Goal: Task Accomplishment & Management: Complete application form

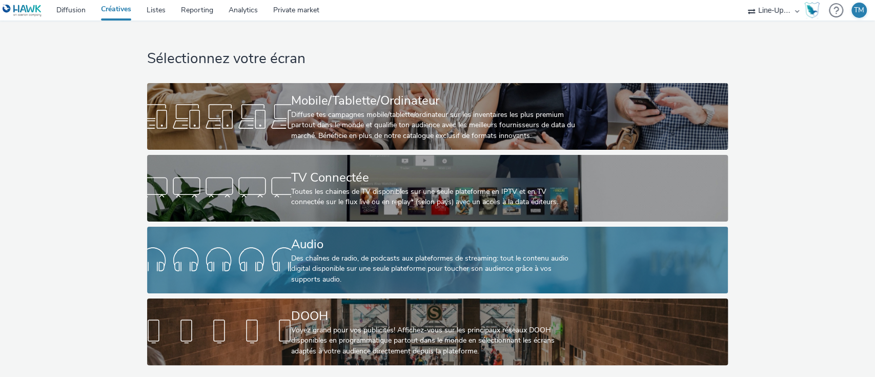
click at [394, 249] on div "Audio" at bounding box center [435, 244] width 289 height 18
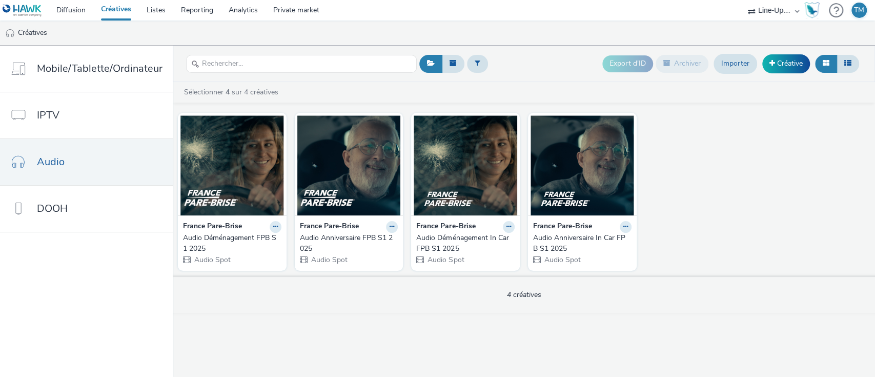
click at [121, 7] on link "Créatives" at bounding box center [116, 10] width 46 height 21
click at [791, 64] on link "Créative" at bounding box center [786, 63] width 48 height 18
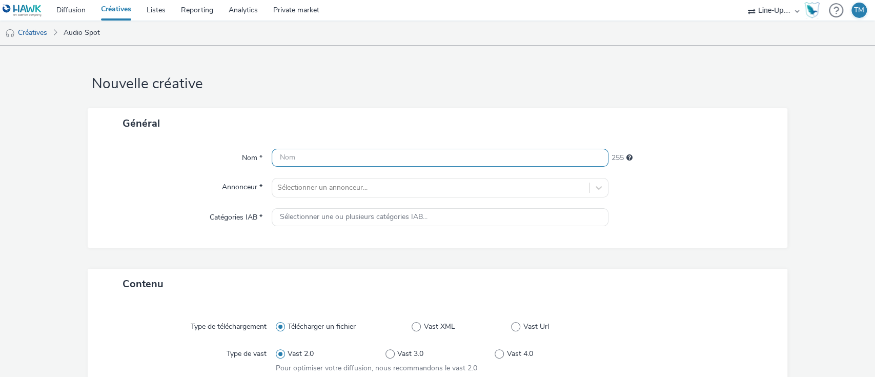
click at [323, 161] on input "text" at bounding box center [440, 158] width 337 height 18
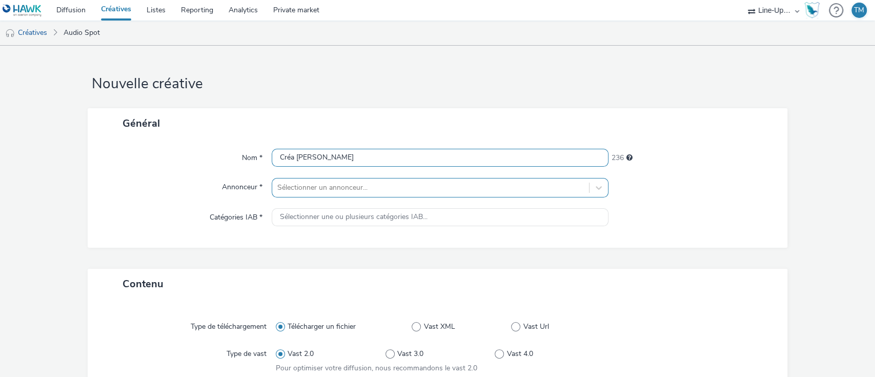
type input "Créa [PERSON_NAME]"
click at [314, 182] on div at bounding box center [430, 187] width 307 height 12
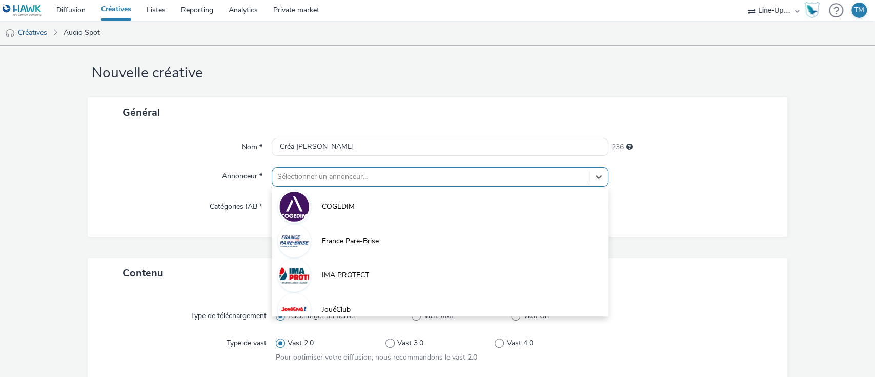
scroll to position [12, 0]
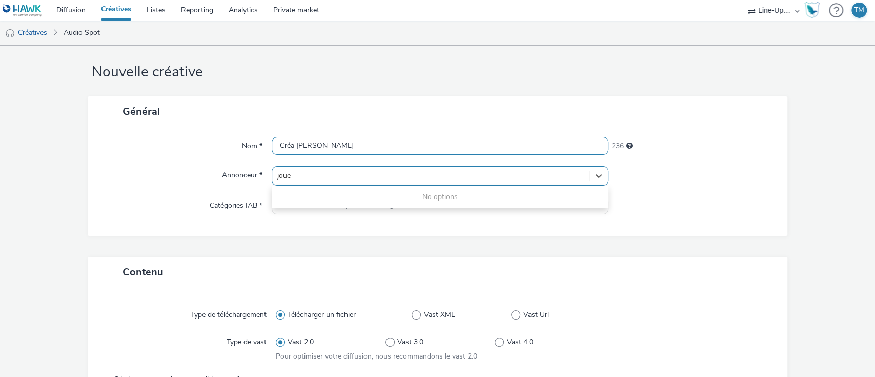
type input "jou"
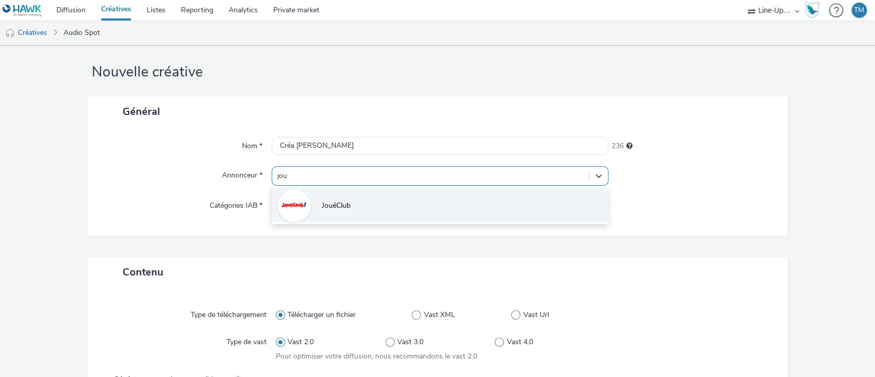
click at [336, 203] on span "JouéClub" at bounding box center [336, 205] width 29 height 10
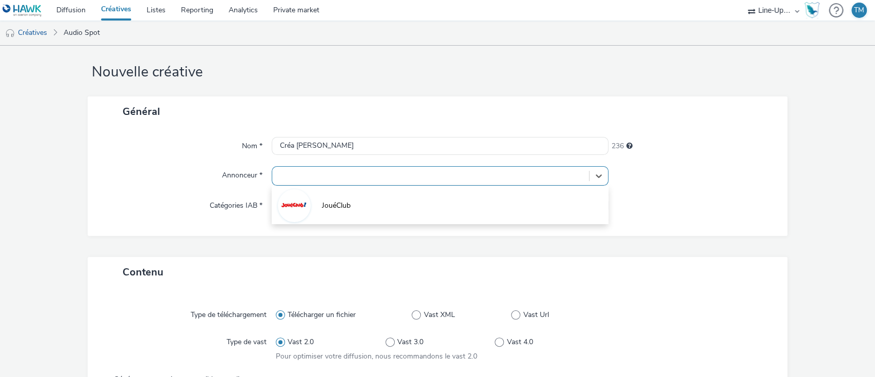
type input "[URL][DOMAIN_NAME]"
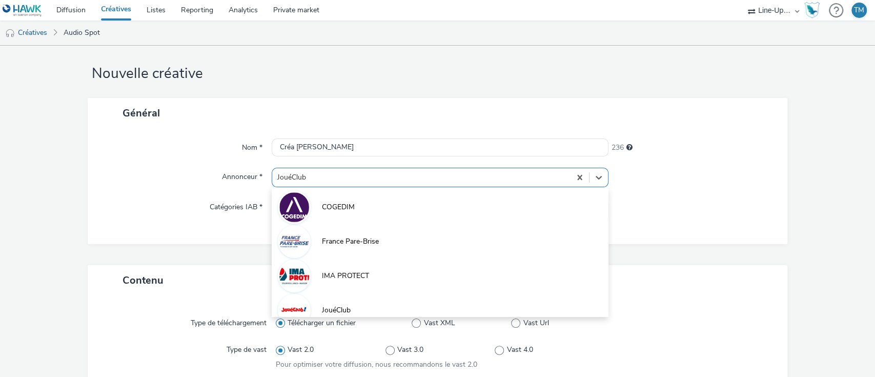
click at [364, 178] on div "JouéClub" at bounding box center [440, 177] width 337 height 19
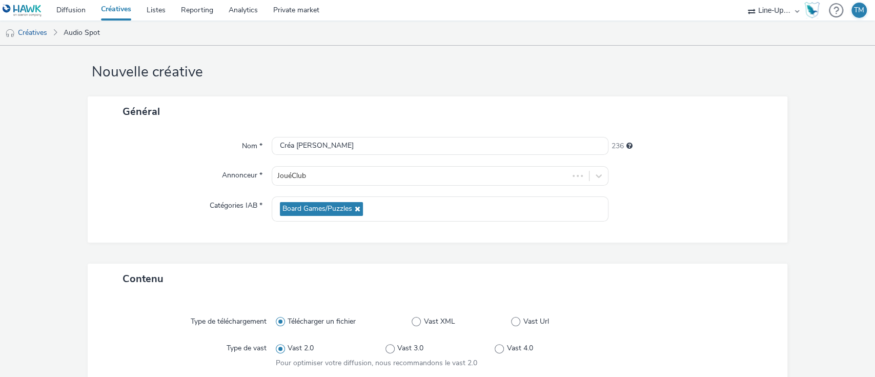
click at [139, 194] on div "Nom * Créa [PERSON_NAME] 236 Annonceur * JouéClub Catégories IAB * Board Games/…" at bounding box center [438, 185] width 700 height 116
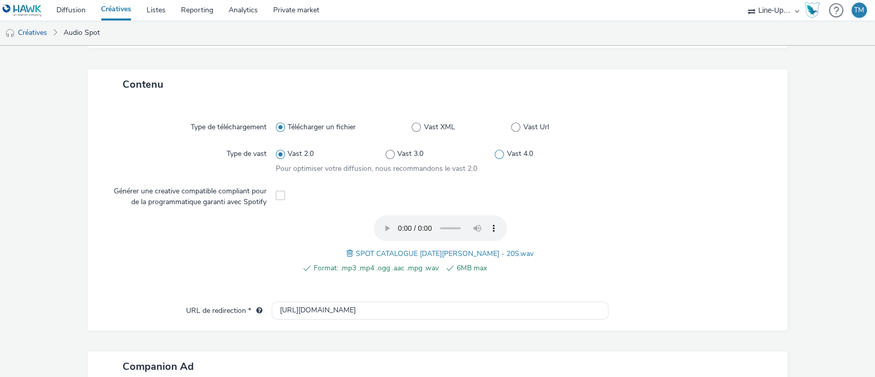
scroll to position [382, 0]
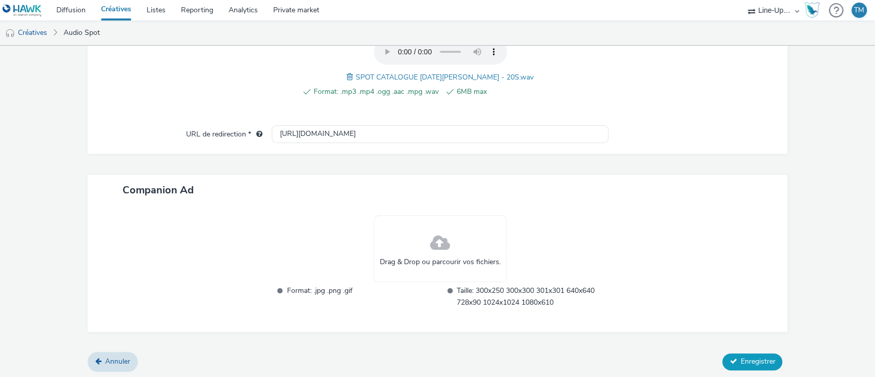
click at [728, 357] on button "Enregistrer" at bounding box center [752, 361] width 60 height 16
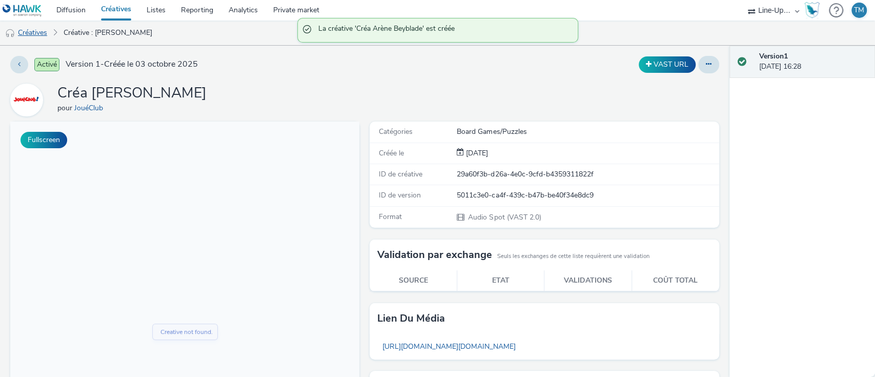
click at [30, 30] on link "Créatives" at bounding box center [26, 33] width 52 height 25
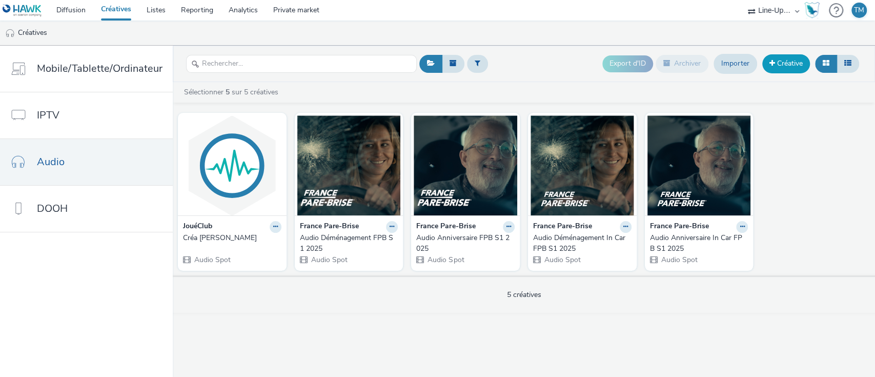
click at [772, 65] on span at bounding box center [772, 62] width 6 height 7
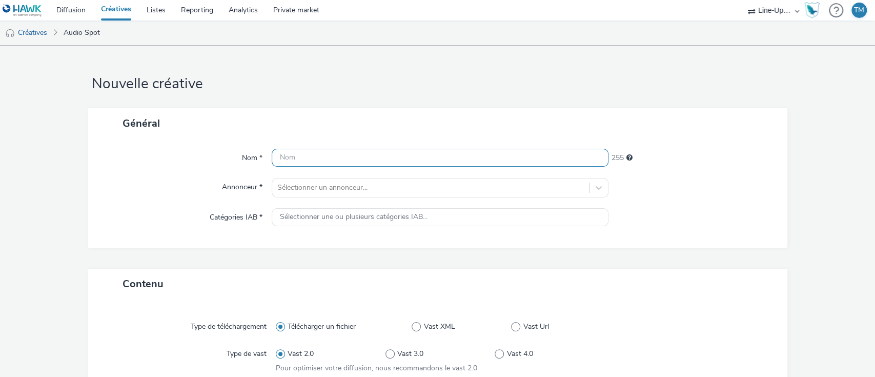
click at [280, 154] on input "text" at bounding box center [440, 158] width 337 height 18
type input "Créa Barbie fun and fancy"
click at [367, 175] on div "Nom * Créa Barbie fun and fancy 230 Annonceur * Sélectionner un annonceur... Ca…" at bounding box center [438, 192] width 700 height 109
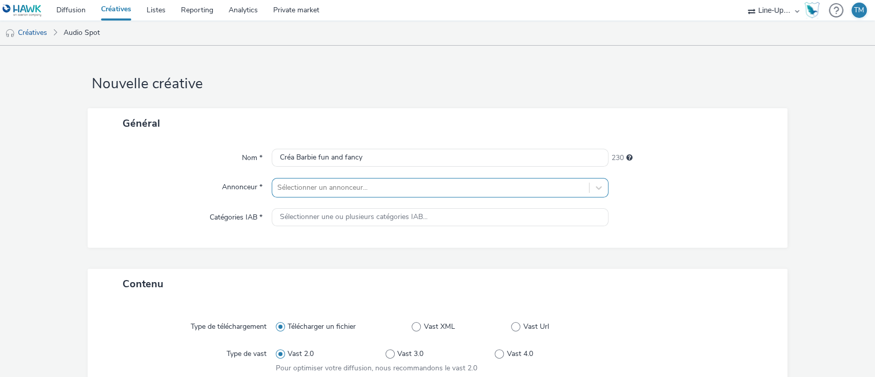
click at [358, 194] on div "Sélectionner un annonceur..." at bounding box center [440, 187] width 337 height 19
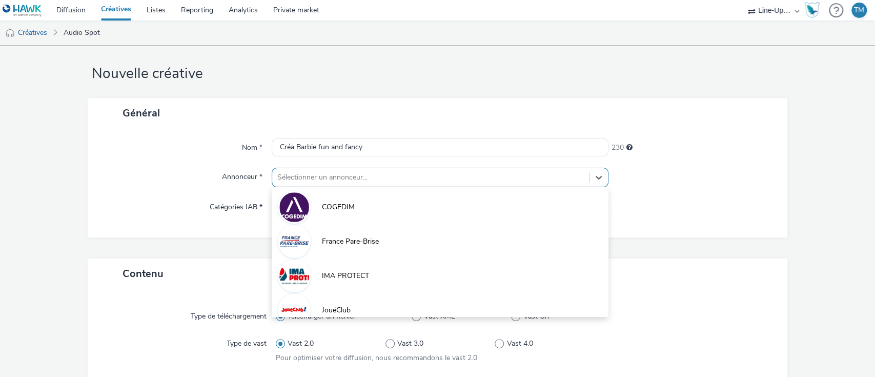
scroll to position [12, 0]
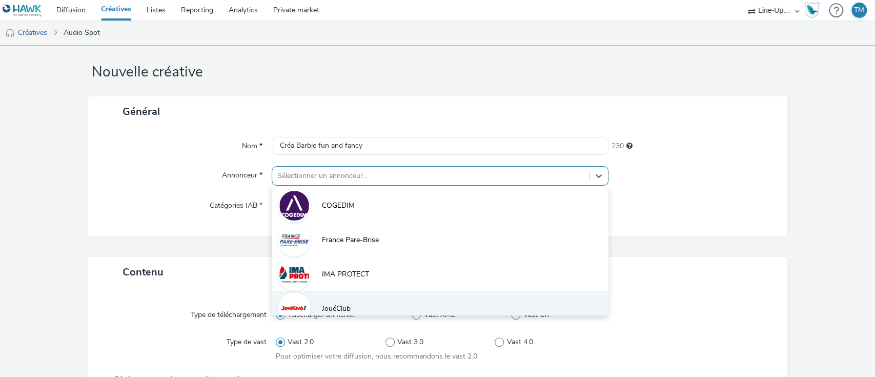
click at [333, 305] on span "JouéClub" at bounding box center [336, 308] width 29 height 10
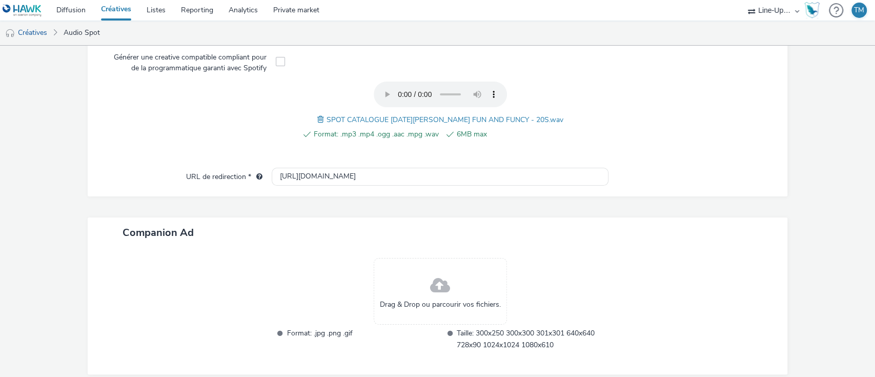
scroll to position [382, 0]
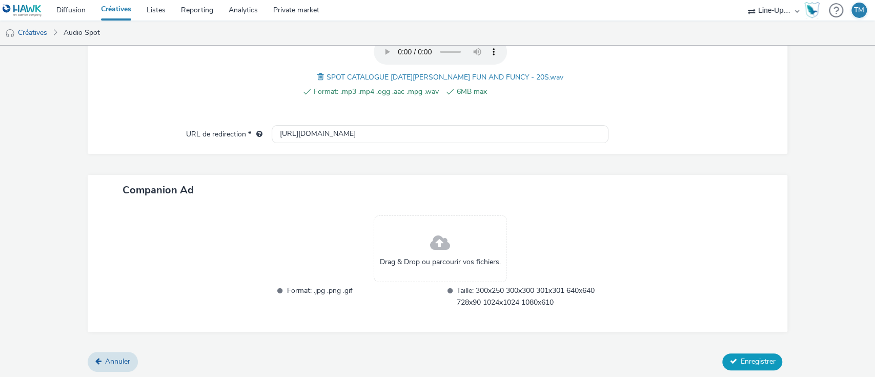
click at [748, 366] on button "Enregistrer" at bounding box center [752, 361] width 60 height 16
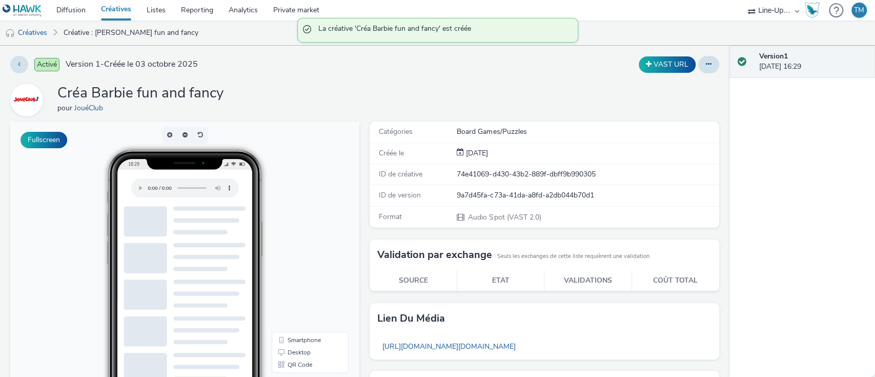
click at [111, 5] on link "Créatives" at bounding box center [116, 10] width 46 height 21
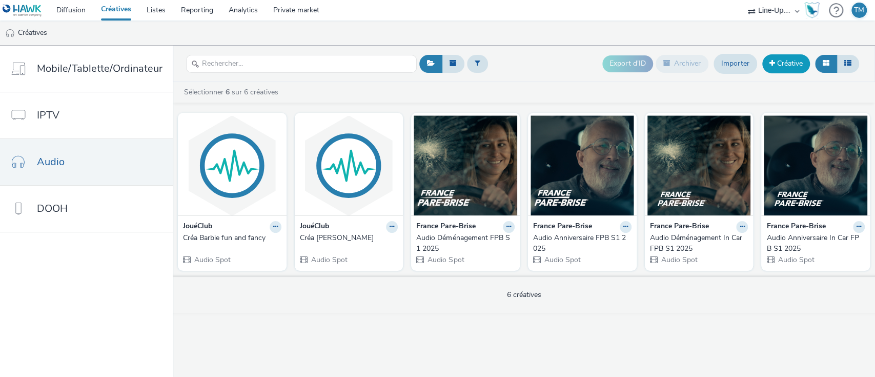
click at [770, 55] on link "Créative" at bounding box center [786, 63] width 48 height 18
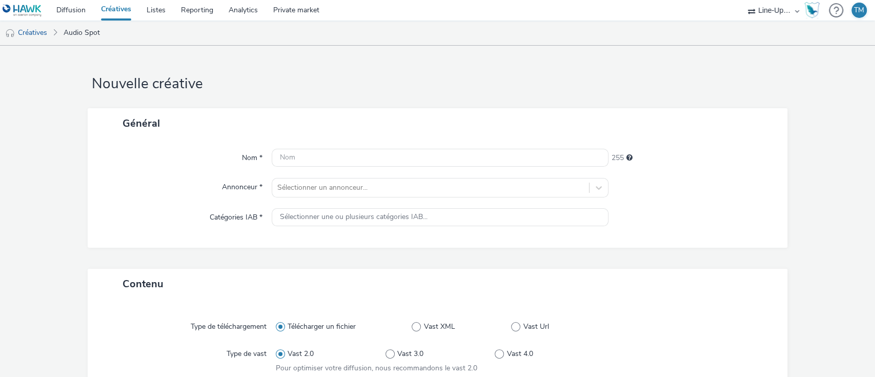
click at [361, 146] on div "Nom * 255 Annonceur * Sélectionner un annonceur... Catégories IAB * Sélectionne…" at bounding box center [438, 192] width 700 height 109
click at [358, 150] on input "text" at bounding box center [440, 158] width 337 height 18
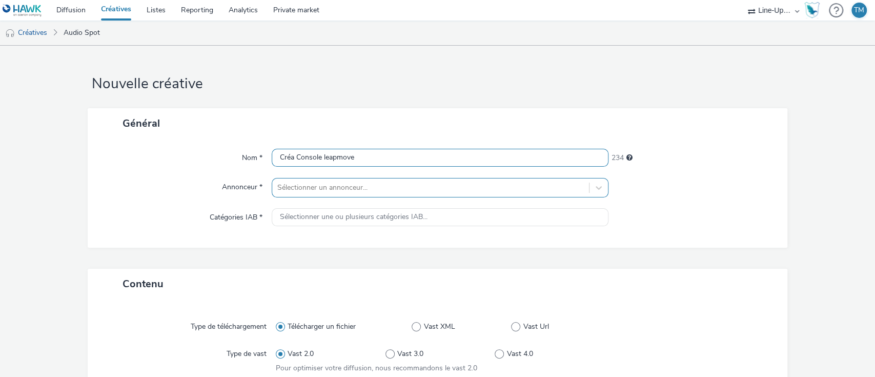
type input "Créa Console leapmove"
click at [329, 180] on div "Sélectionner un annonceur..." at bounding box center [430, 187] width 317 height 16
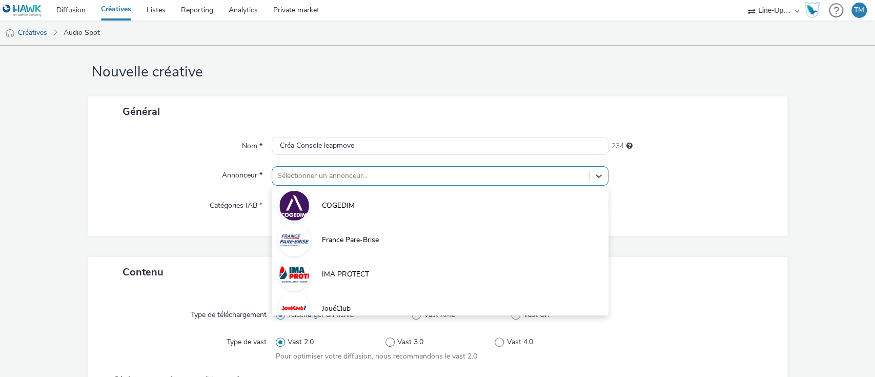
scroll to position [12, 0]
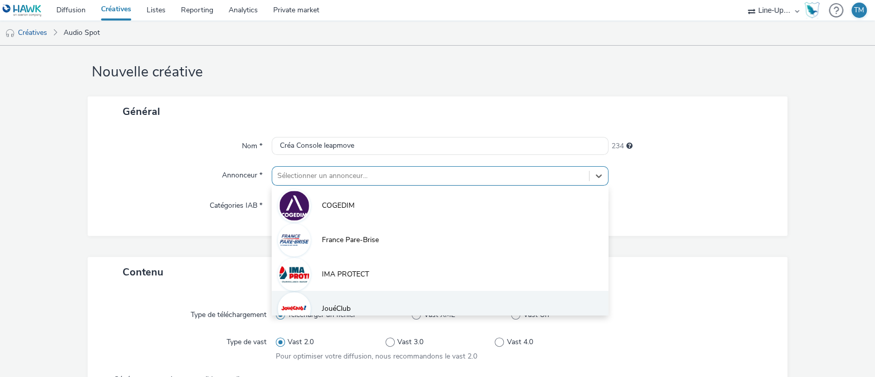
click at [352, 297] on li "JouéClub" at bounding box center [440, 308] width 337 height 34
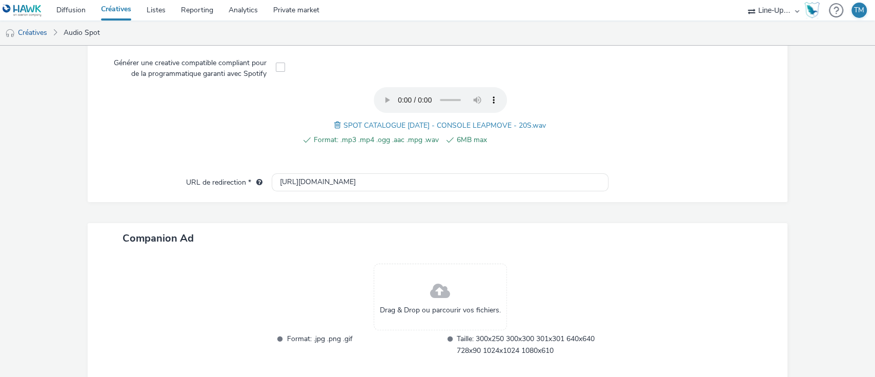
scroll to position [382, 0]
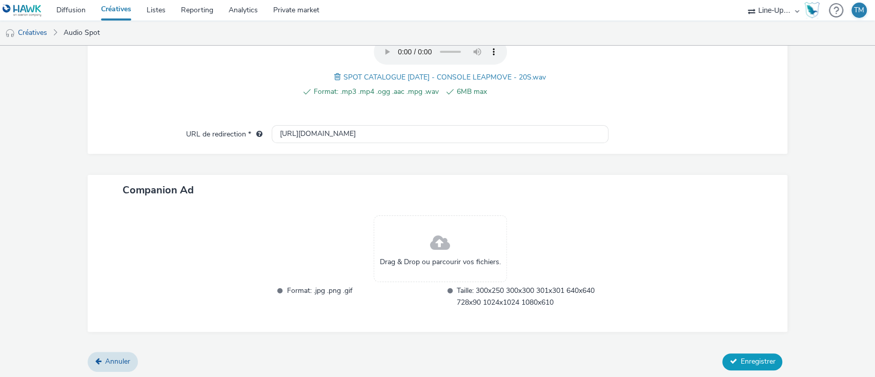
click at [743, 359] on span "Enregistrer" at bounding box center [757, 361] width 35 height 10
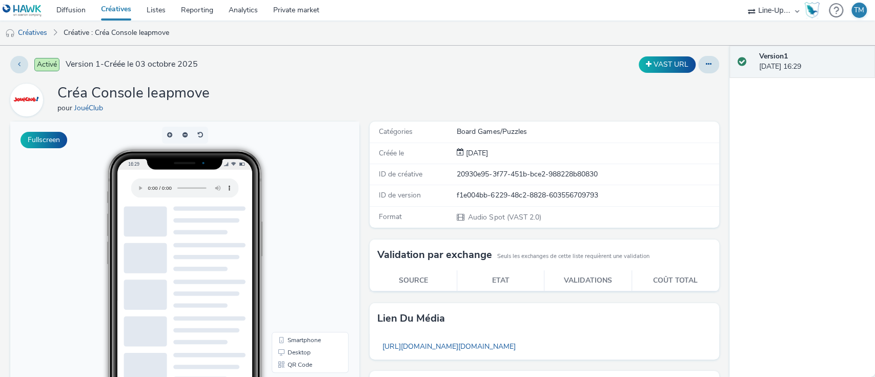
click at [119, 2] on link "Créatives" at bounding box center [116, 10] width 46 height 21
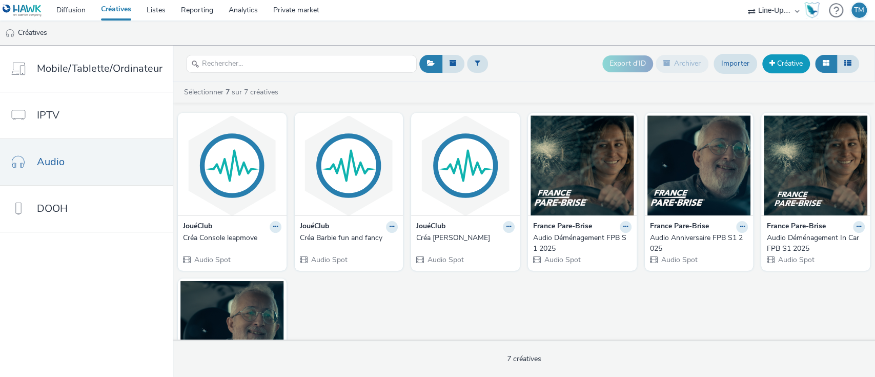
click at [777, 67] on link "Créative" at bounding box center [786, 63] width 48 height 18
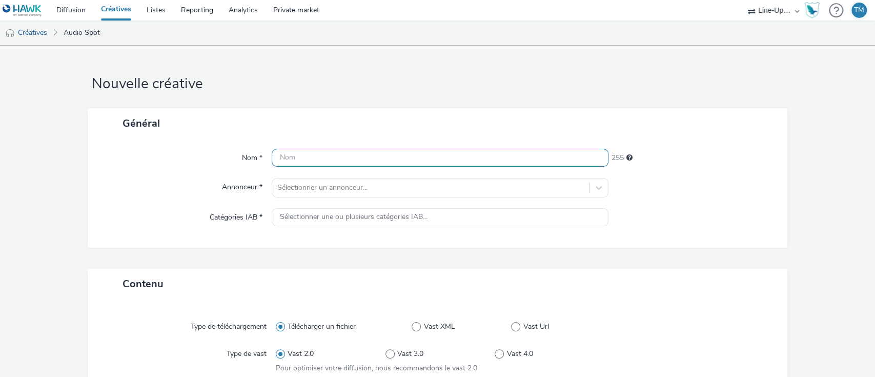
click at [297, 164] on input "text" at bounding box center [440, 158] width 337 height 18
type input "Créa F1 Ferrari Légo"
click at [290, 201] on div "Nom * Créa F1 Ferrari Légo 235 Annonceur * Sélectionner un annonceur... Catégor…" at bounding box center [438, 192] width 700 height 109
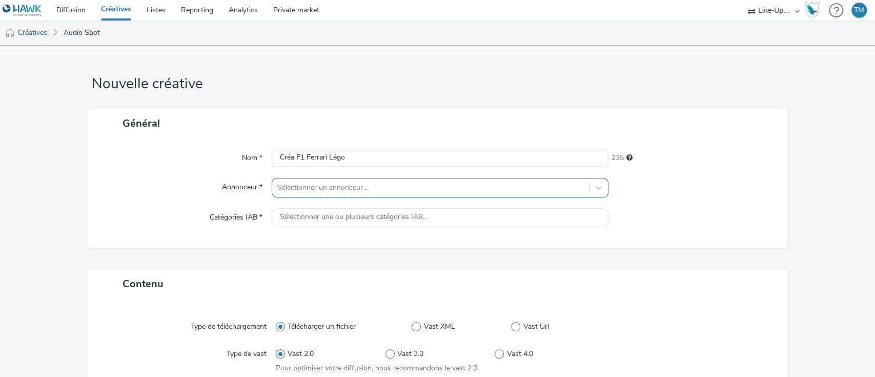
click at [298, 192] on div "Sélectionner un annonceur..." at bounding box center [440, 187] width 337 height 19
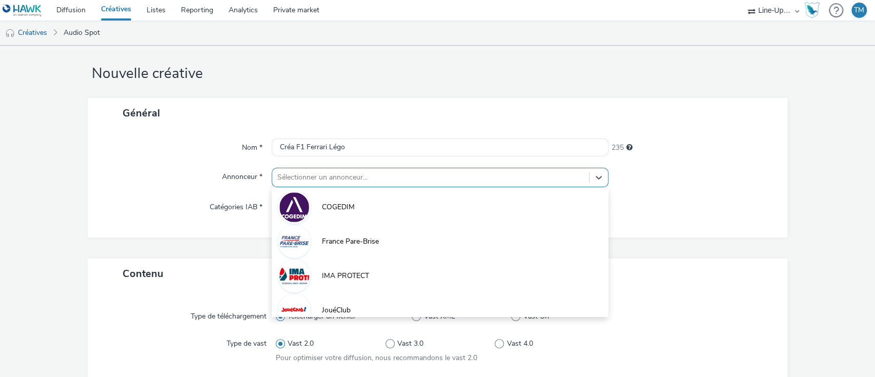
scroll to position [12, 0]
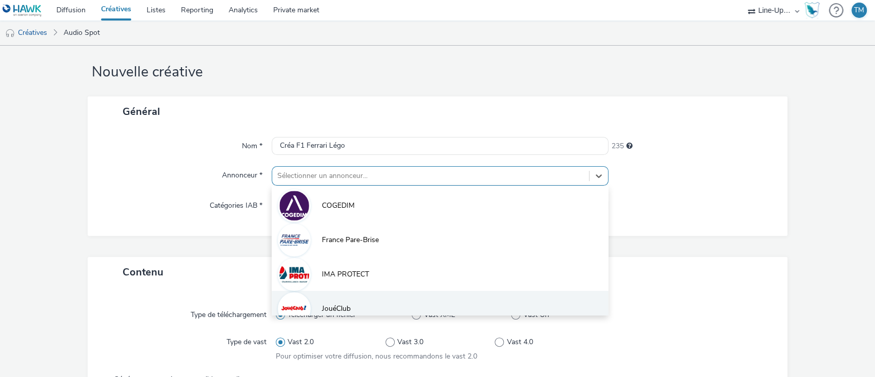
click at [324, 302] on li "JouéClub" at bounding box center [440, 308] width 337 height 34
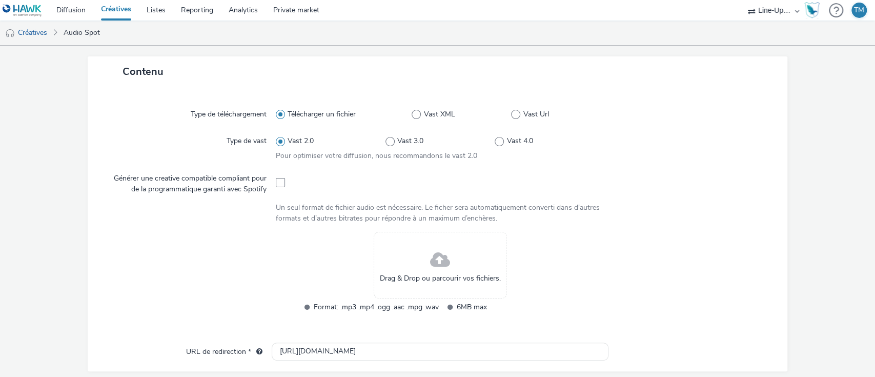
scroll to position [285, 0]
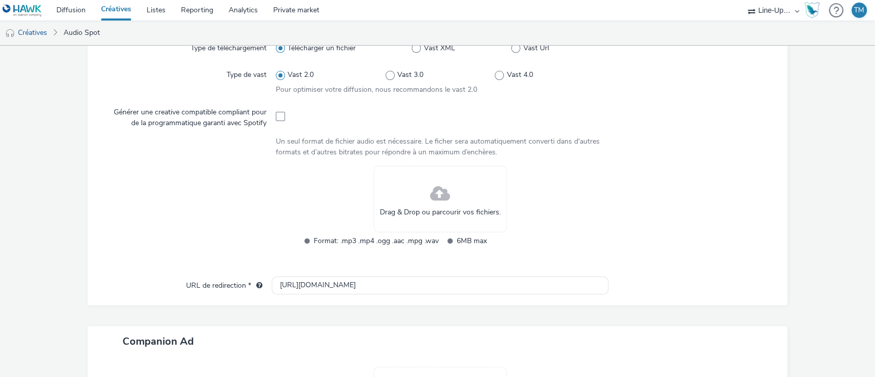
click at [432, 202] on span at bounding box center [440, 193] width 20 height 27
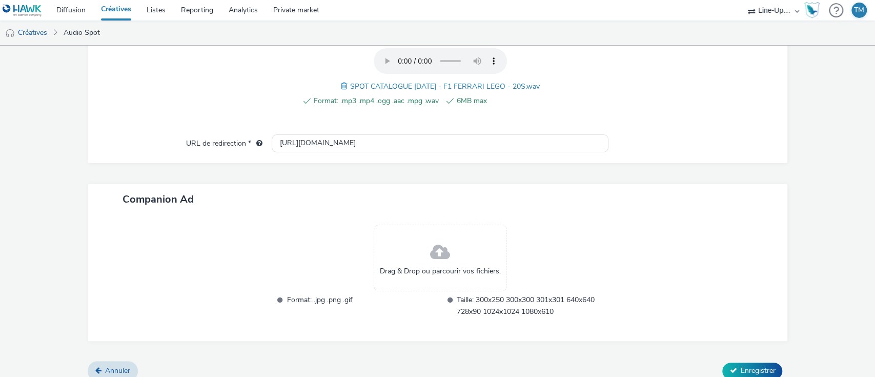
scroll to position [382, 0]
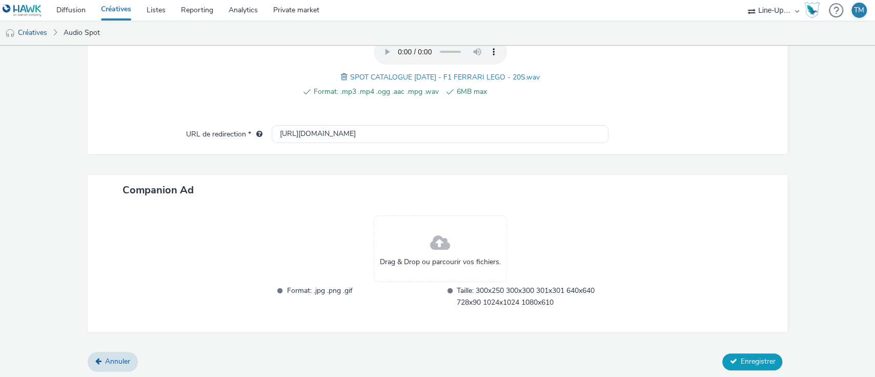
click at [727, 361] on button "Enregistrer" at bounding box center [752, 361] width 60 height 16
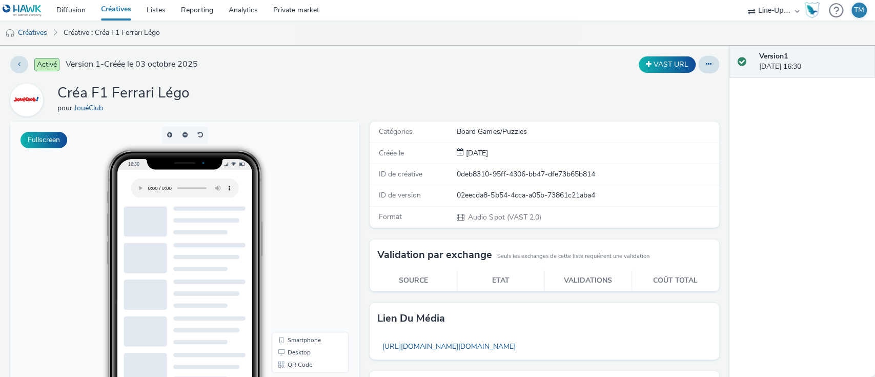
click at [107, 13] on link "Créatives" at bounding box center [116, 10] width 46 height 21
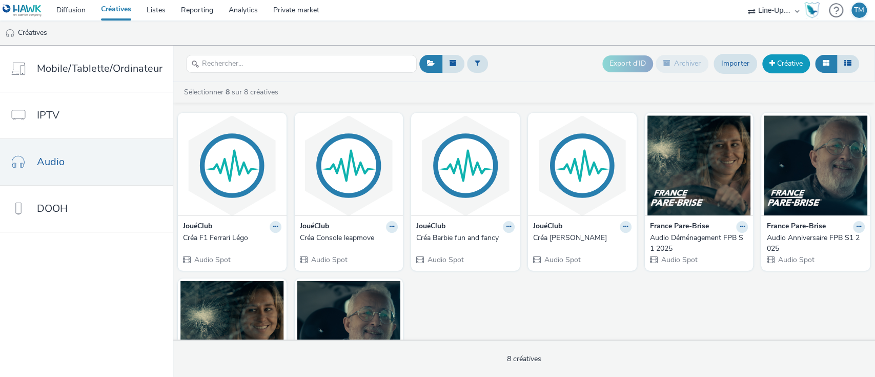
click at [789, 55] on link "Créative" at bounding box center [786, 63] width 48 height 18
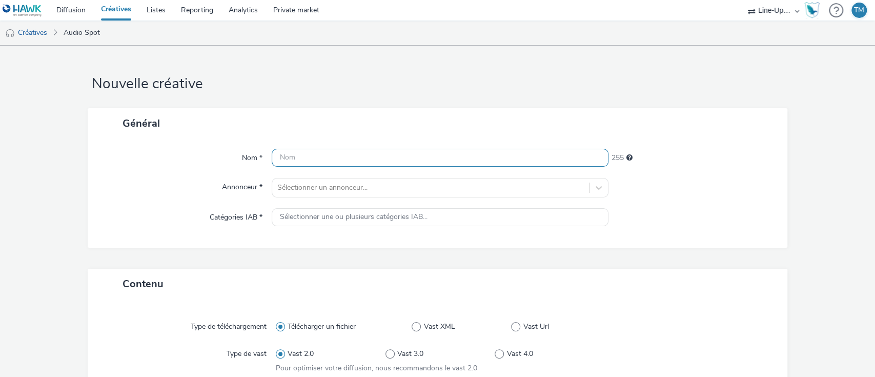
click at [412, 158] on input "text" at bounding box center [440, 158] width 337 height 18
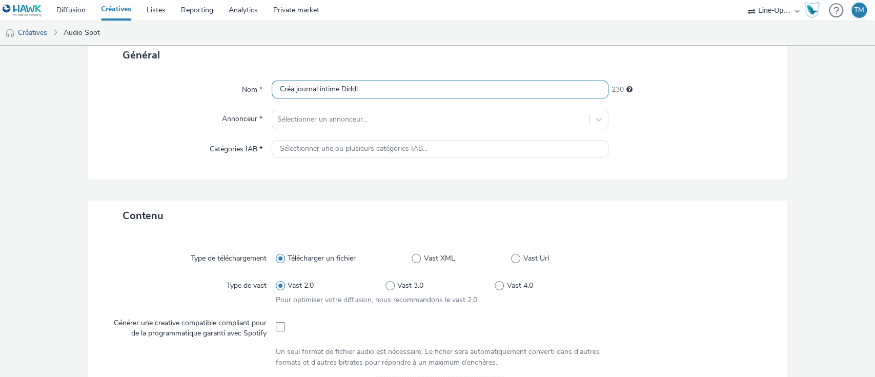
scroll to position [273, 0]
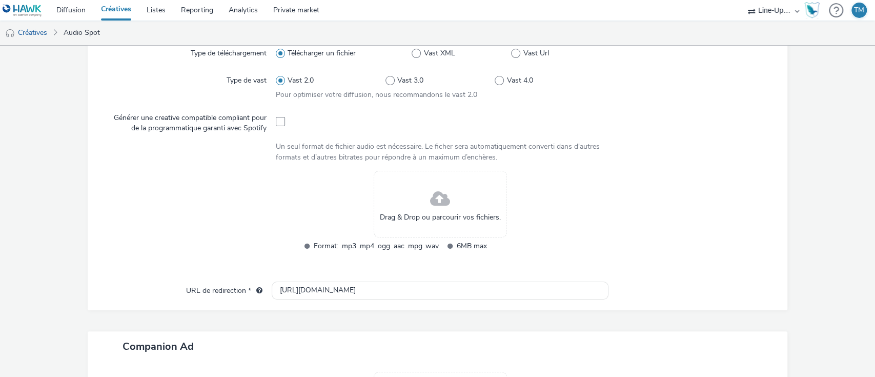
type input "Créa journal intime Diddl"
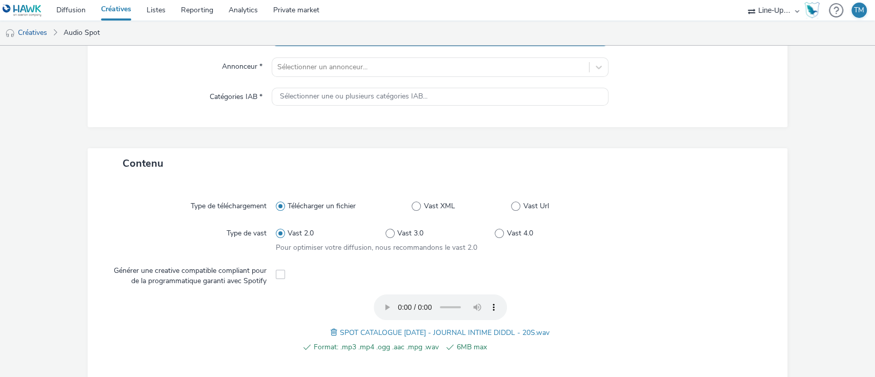
scroll to position [0, 0]
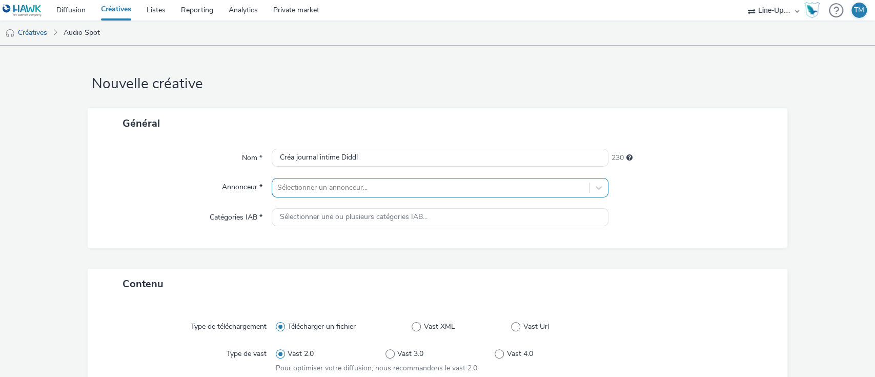
click at [353, 191] on div "Sélectionner un annonceur..." at bounding box center [440, 187] width 337 height 19
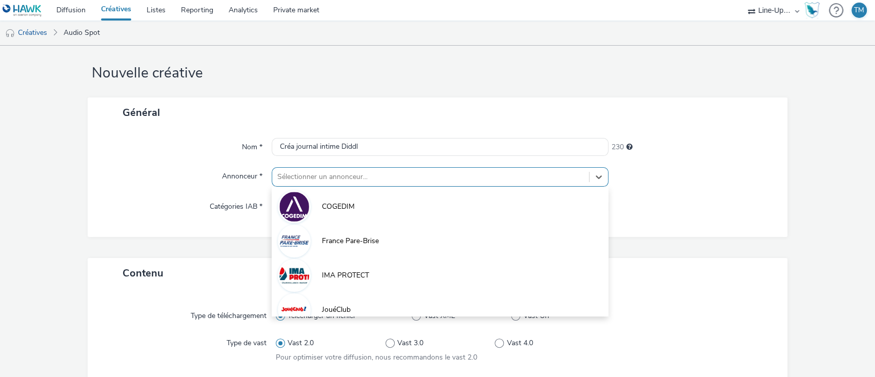
scroll to position [12, 0]
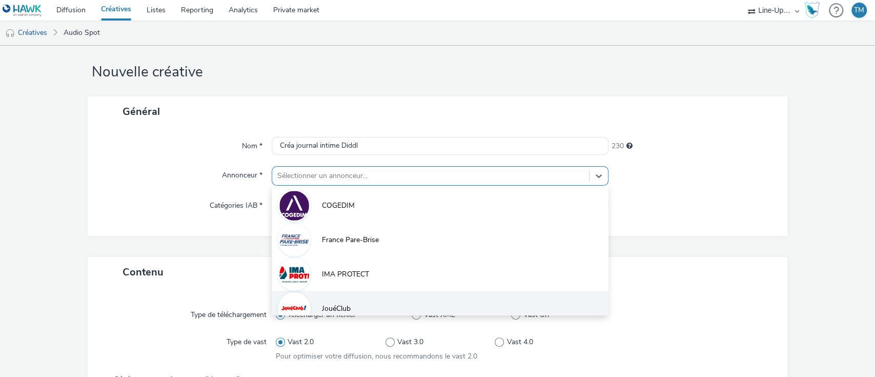
click at [348, 304] on li "JouéClub" at bounding box center [440, 308] width 337 height 34
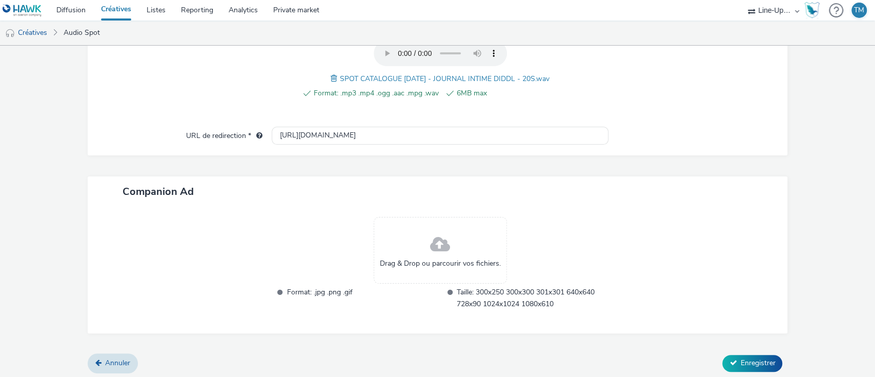
scroll to position [382, 0]
click at [727, 367] on button "Enregistrer" at bounding box center [752, 361] width 60 height 16
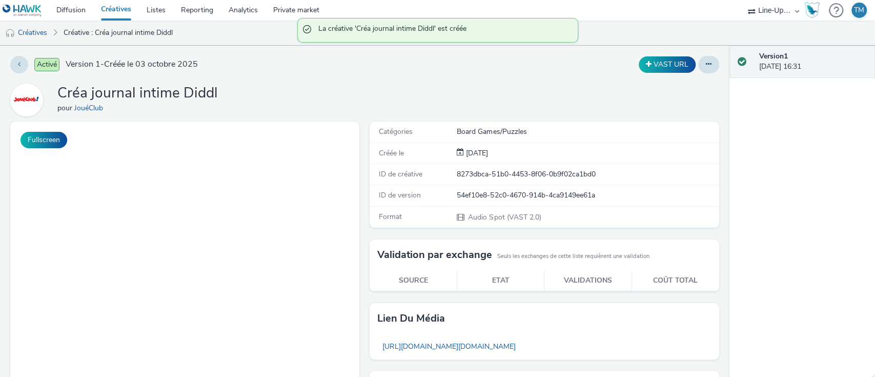
click at [108, 9] on link "Créatives" at bounding box center [116, 10] width 46 height 21
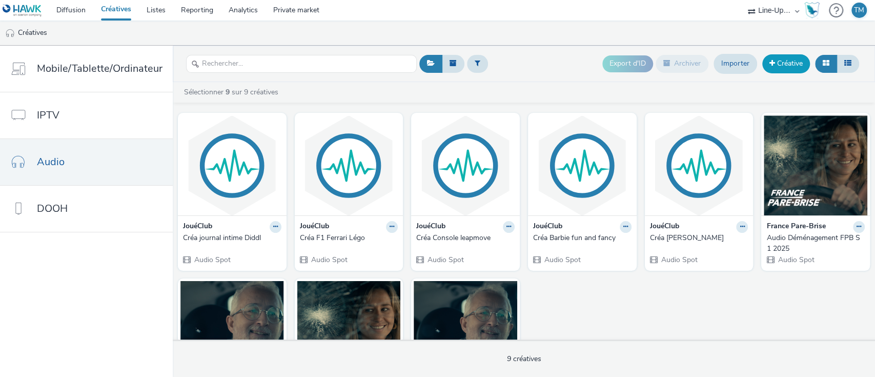
click at [795, 61] on link "Créative" at bounding box center [786, 63] width 48 height 18
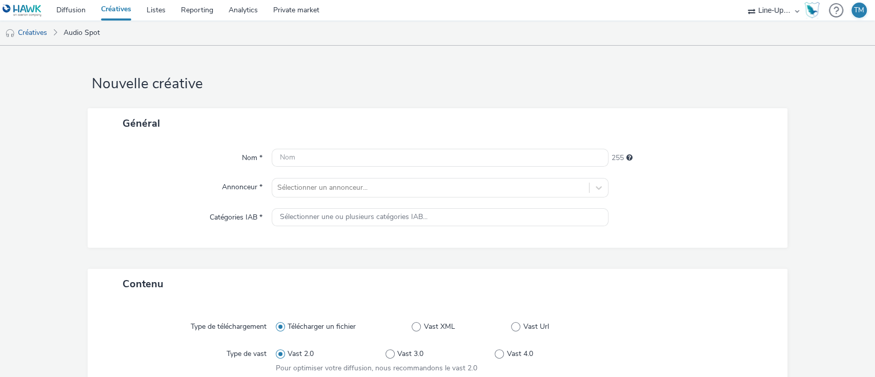
click at [326, 169] on div "Nom * 255 Annonceur * Sélectionner un annonceur... Catégories IAB * Sélectionne…" at bounding box center [438, 192] width 700 height 109
click at [324, 162] on input "text" at bounding box center [440, 158] width 337 height 18
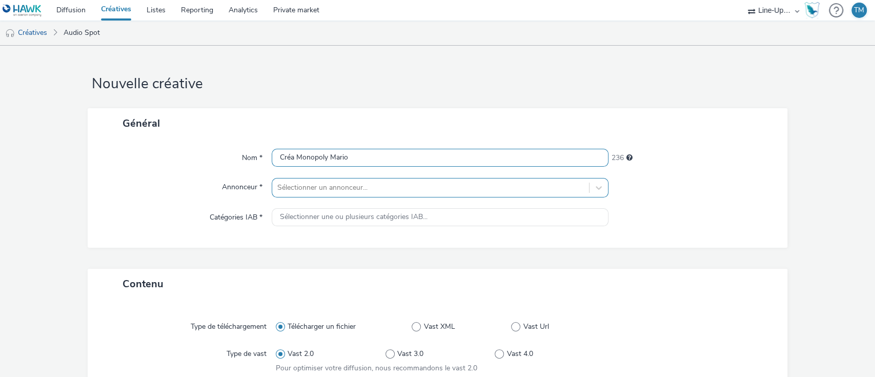
type input "Créa Monopoly Mario"
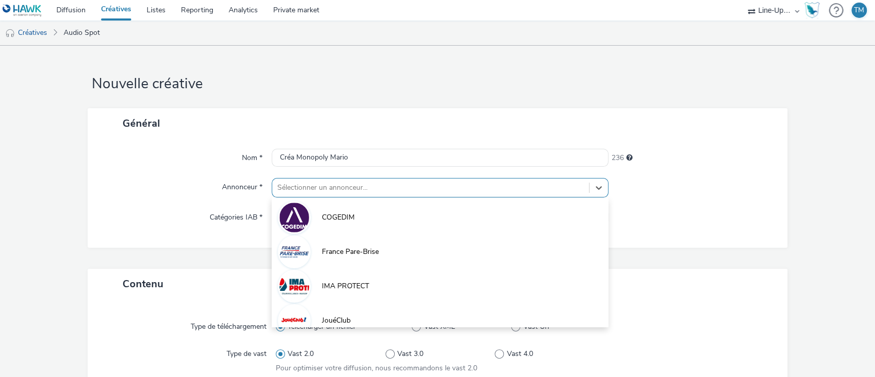
click at [319, 179] on div "Sélectionner un annonceur..." at bounding box center [430, 187] width 317 height 16
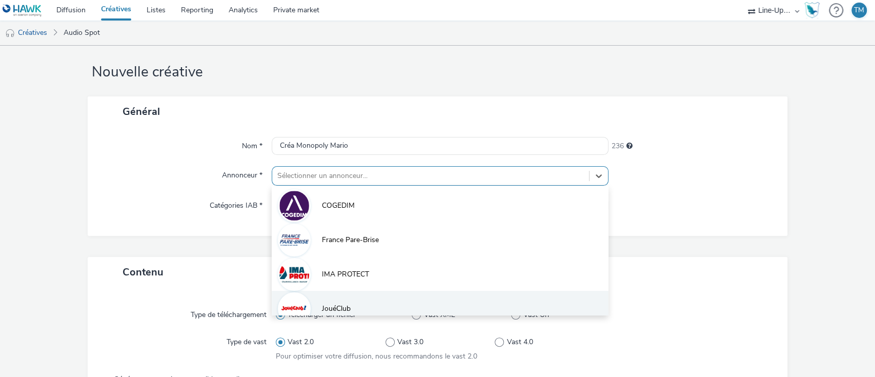
click at [360, 301] on li "JouéClub" at bounding box center [440, 308] width 337 height 34
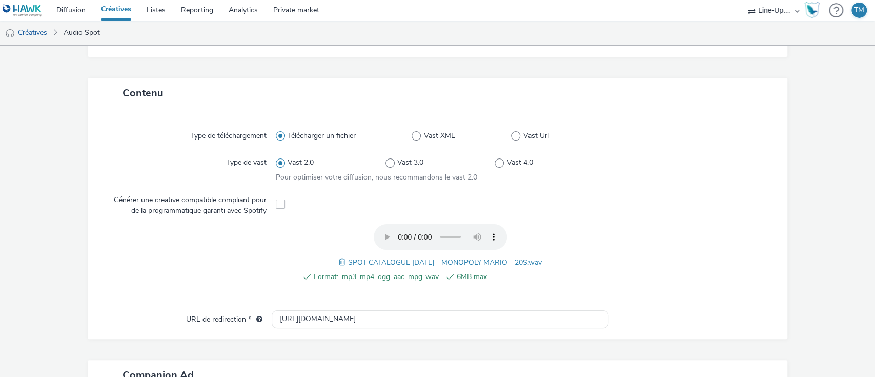
scroll to position [382, 0]
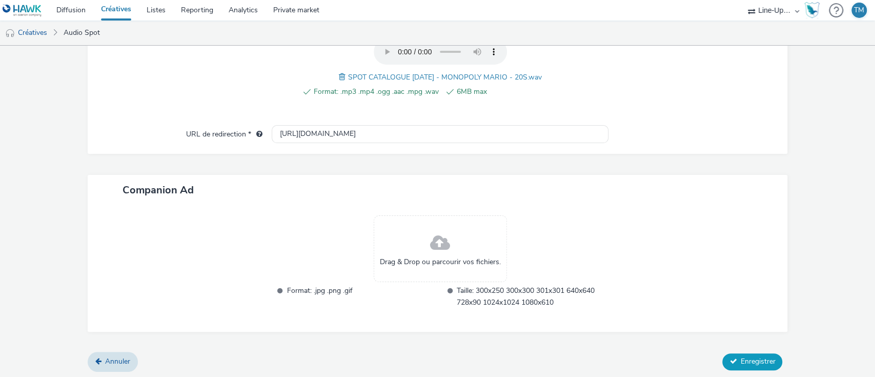
click at [746, 353] on button "Enregistrer" at bounding box center [752, 361] width 60 height 16
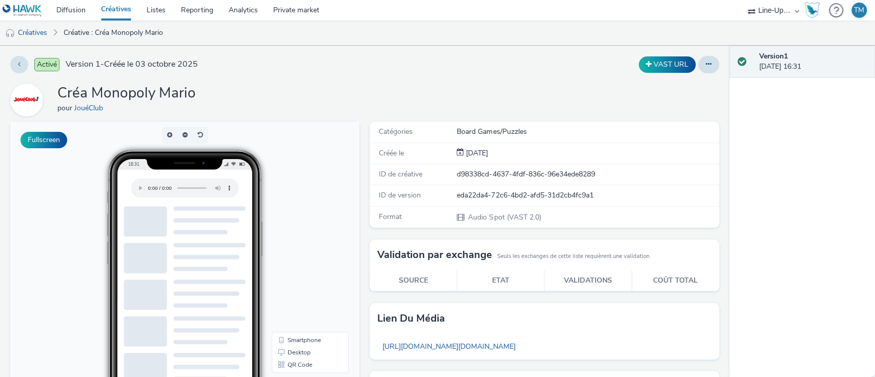
click at [113, 6] on link "Créatives" at bounding box center [116, 10] width 46 height 21
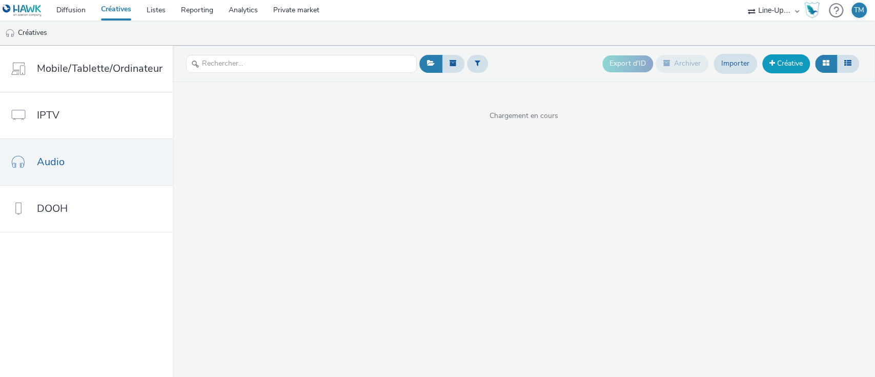
click at [783, 65] on link "Créative" at bounding box center [786, 63] width 48 height 18
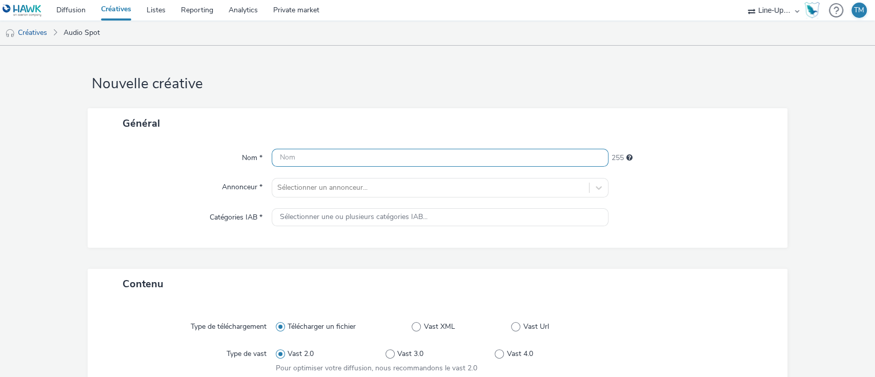
click at [312, 164] on input "text" at bounding box center [440, 158] width 337 height 18
click at [373, 158] on input "Créa Super transporteur hot weels" at bounding box center [440, 158] width 337 height 18
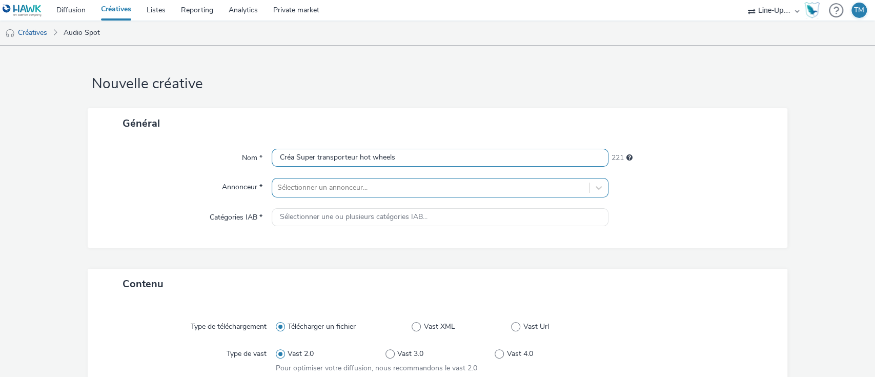
type input "Créa Super transporteur hot wheels"
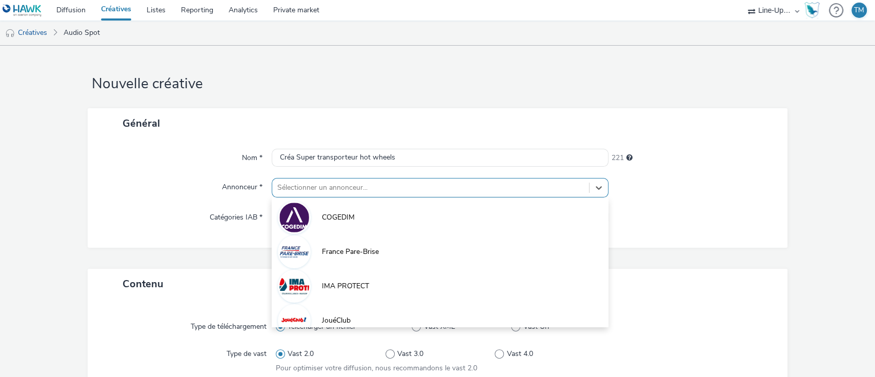
scroll to position [12, 0]
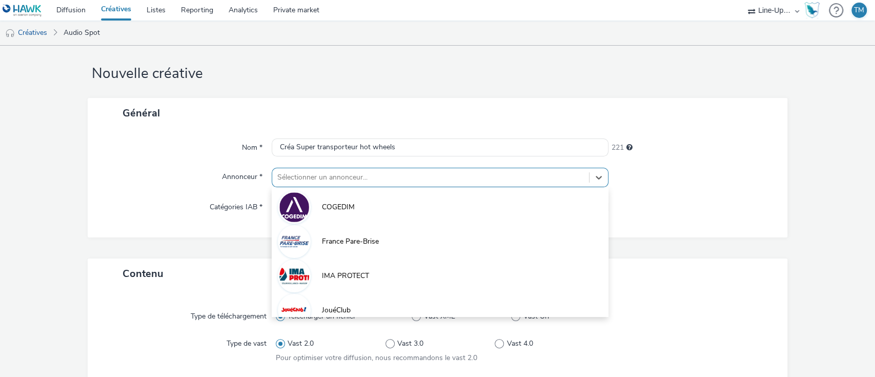
click at [310, 187] on div "option COGEDIM focused, 1 of 4. 4 results available. Use Up and Down to choose …" at bounding box center [440, 177] width 337 height 19
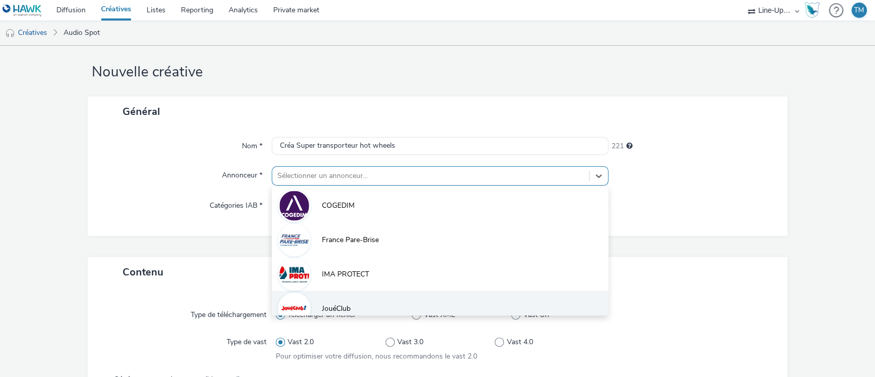
click at [342, 295] on li "JouéClub" at bounding box center [440, 308] width 337 height 34
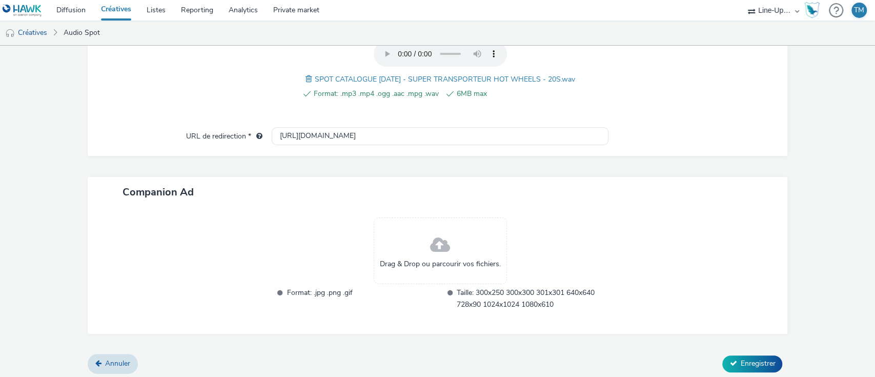
scroll to position [382, 0]
click at [729, 362] on icon at bounding box center [732, 360] width 7 height 7
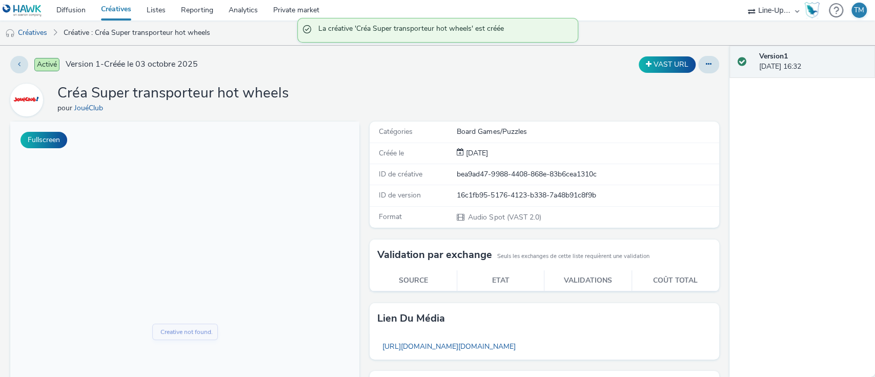
click at [117, 10] on link "Créatives" at bounding box center [116, 10] width 46 height 21
